Goal: Entertainment & Leisure: Consume media (video, audio)

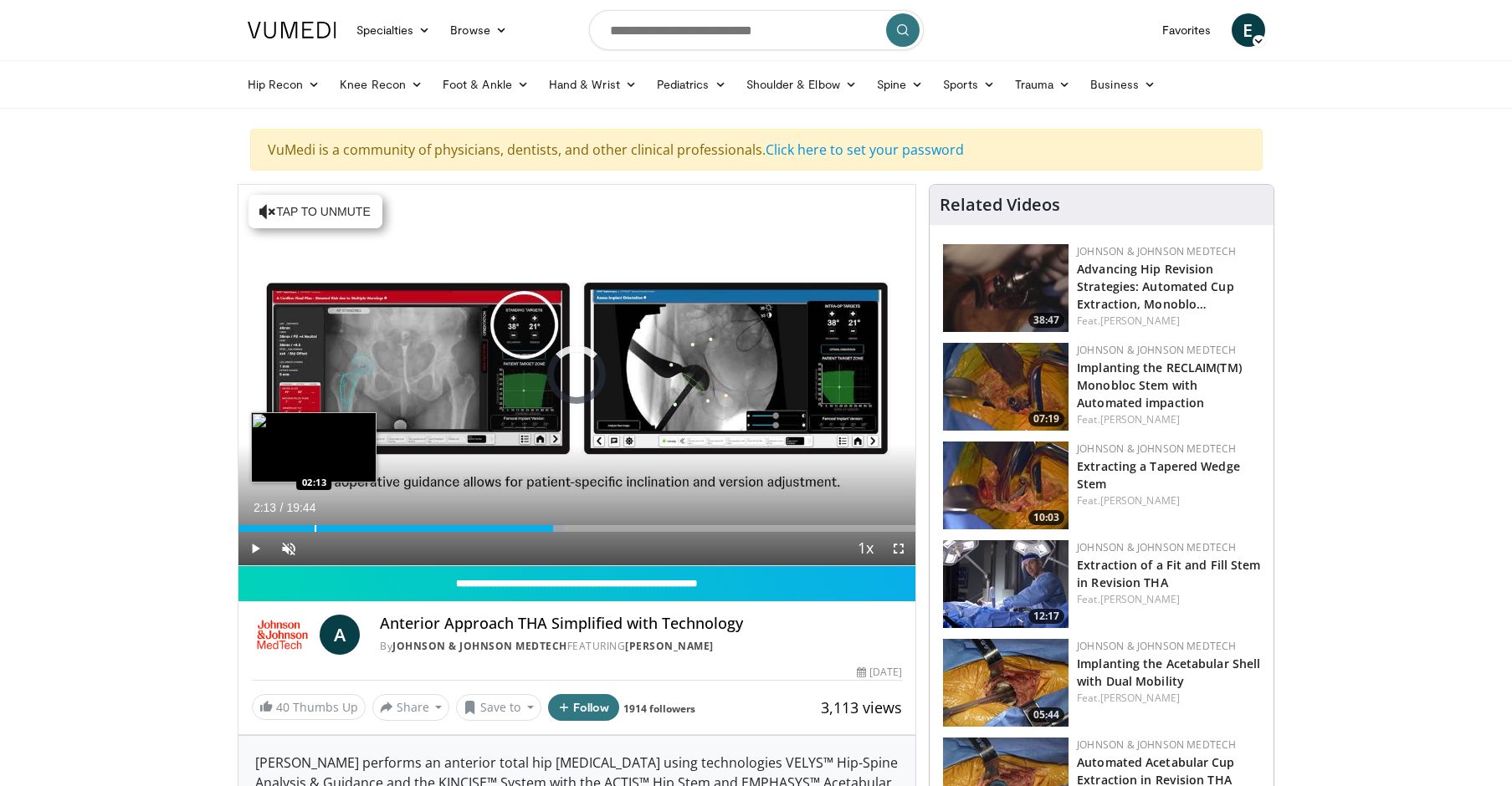
click at [315, 527] on div "Progress Bar" at bounding box center [316, 528] width 2 height 6
click at [250, 528] on div "Progress Bar" at bounding box center [251, 528] width 2 height 6
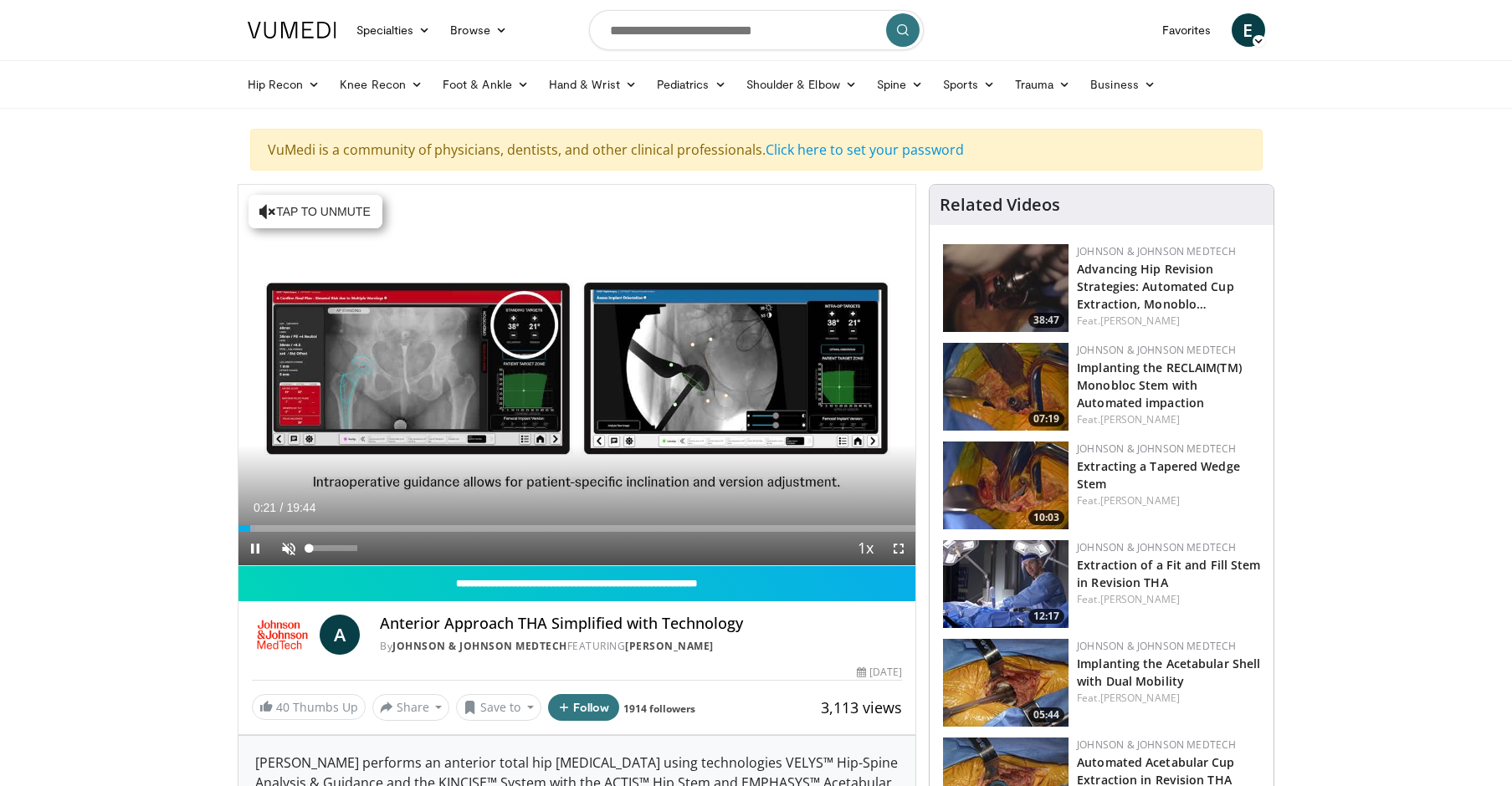
click at [288, 549] on span "Video Player" at bounding box center [288, 549] width 33 height 33
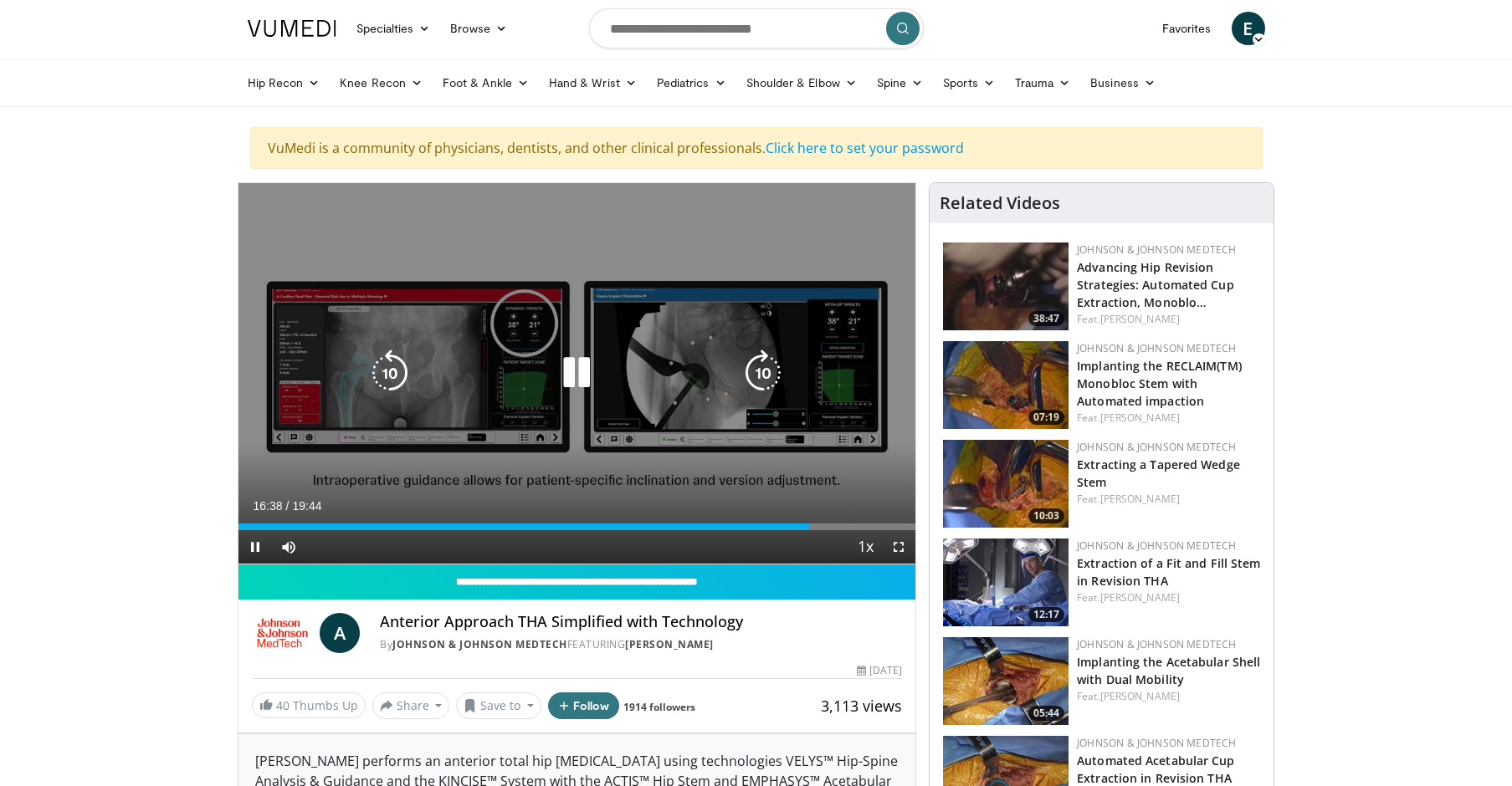
scroll to position [2, 0]
